Goal: Information Seeking & Learning: Learn about a topic

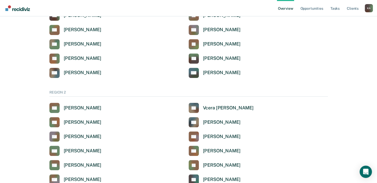
scroll to position [307, 0]
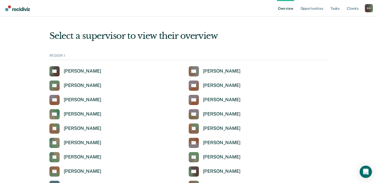
scroll to position [307, 0]
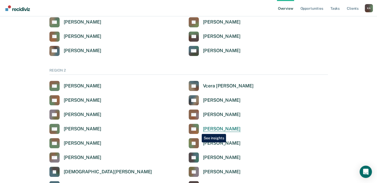
click at [198, 130] on rect at bounding box center [193, 129] width 10 height 10
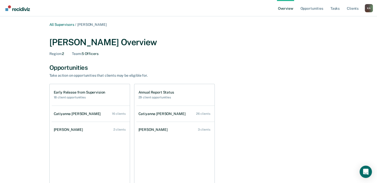
click at [130, 62] on div "All Supervisors / [PERSON_NAME] [PERSON_NAME] Overview Region : 2 Team : 5 Offi…" at bounding box center [188, 177] width 307 height 311
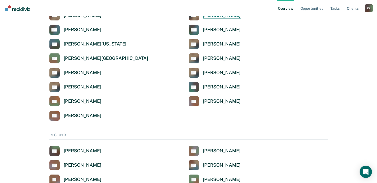
scroll to position [741, 0]
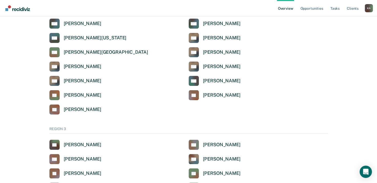
scroll to position [716, 0]
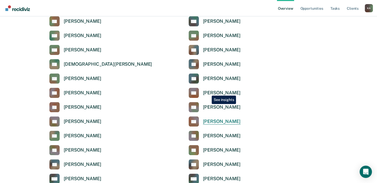
scroll to position [562, 0]
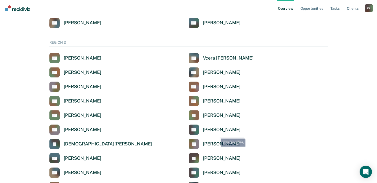
scroll to position [332, 0]
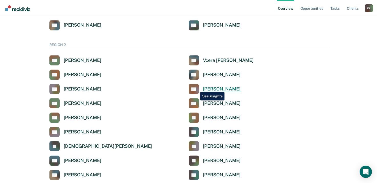
click at [196, 88] on icon at bounding box center [196, 92] width 13 height 14
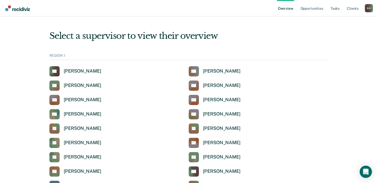
scroll to position [332, 0]
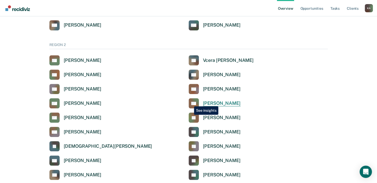
click at [190, 103] on rect at bounding box center [193, 103] width 10 height 10
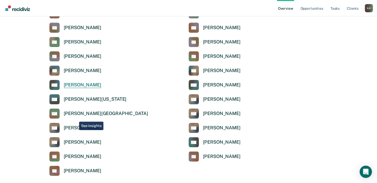
scroll to position [690, 0]
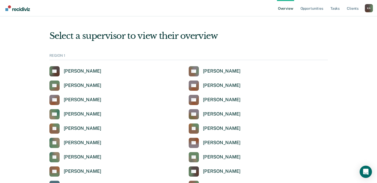
scroll to position [690, 0]
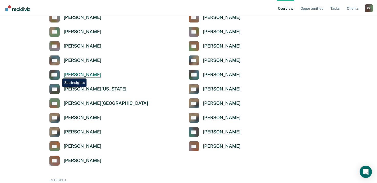
click at [58, 75] on rect at bounding box center [54, 75] width 10 height 10
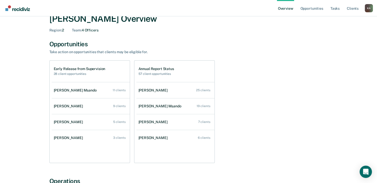
scroll to position [17, 0]
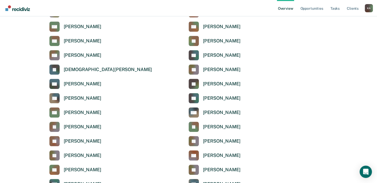
scroll to position [332, 0]
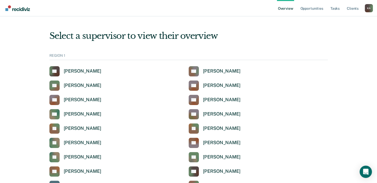
scroll to position [332, 0]
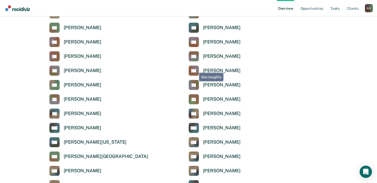
scroll to position [716, 0]
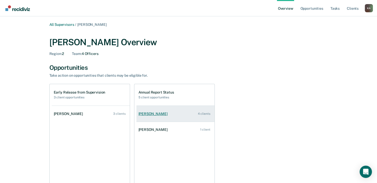
click at [201, 115] on div "4 clients" at bounding box center [204, 114] width 13 height 4
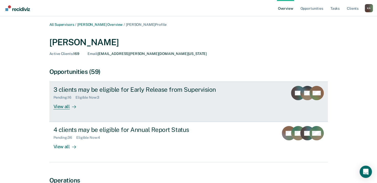
click at [63, 106] on div "View all" at bounding box center [67, 105] width 29 height 10
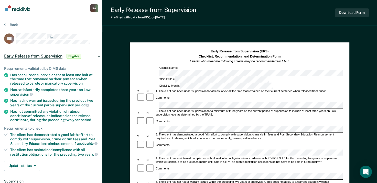
click at [20, 80] on div "Has been under supervision for at least one half of the time that remained on t…" at bounding box center [54, 79] width 88 height 13
click at [74, 56] on span "Eligible" at bounding box center [73, 56] width 15 height 5
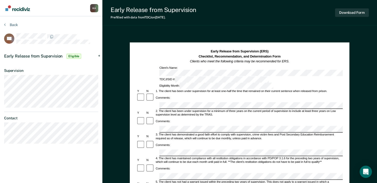
click at [100, 55] on div "Early Release from Supervision Eligible" at bounding box center [51, 56] width 102 height 16
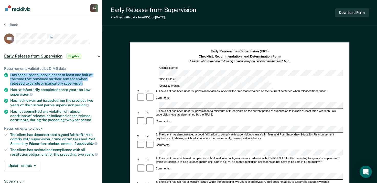
drag, startPoint x: 9, startPoint y: 73, endPoint x: 87, endPoint y: 81, distance: 77.9
click at [87, 81] on li "Has been under supervision for at least one half of the time that remained on t…" at bounding box center [51, 79] width 94 height 13
drag, startPoint x: 87, startPoint y: 81, endPoint x: 48, endPoint y: 76, distance: 39.4
copy div "Has been under supervision for at least one half of the time that remained on t…"
